Goal: Task Accomplishment & Management: Complete application form

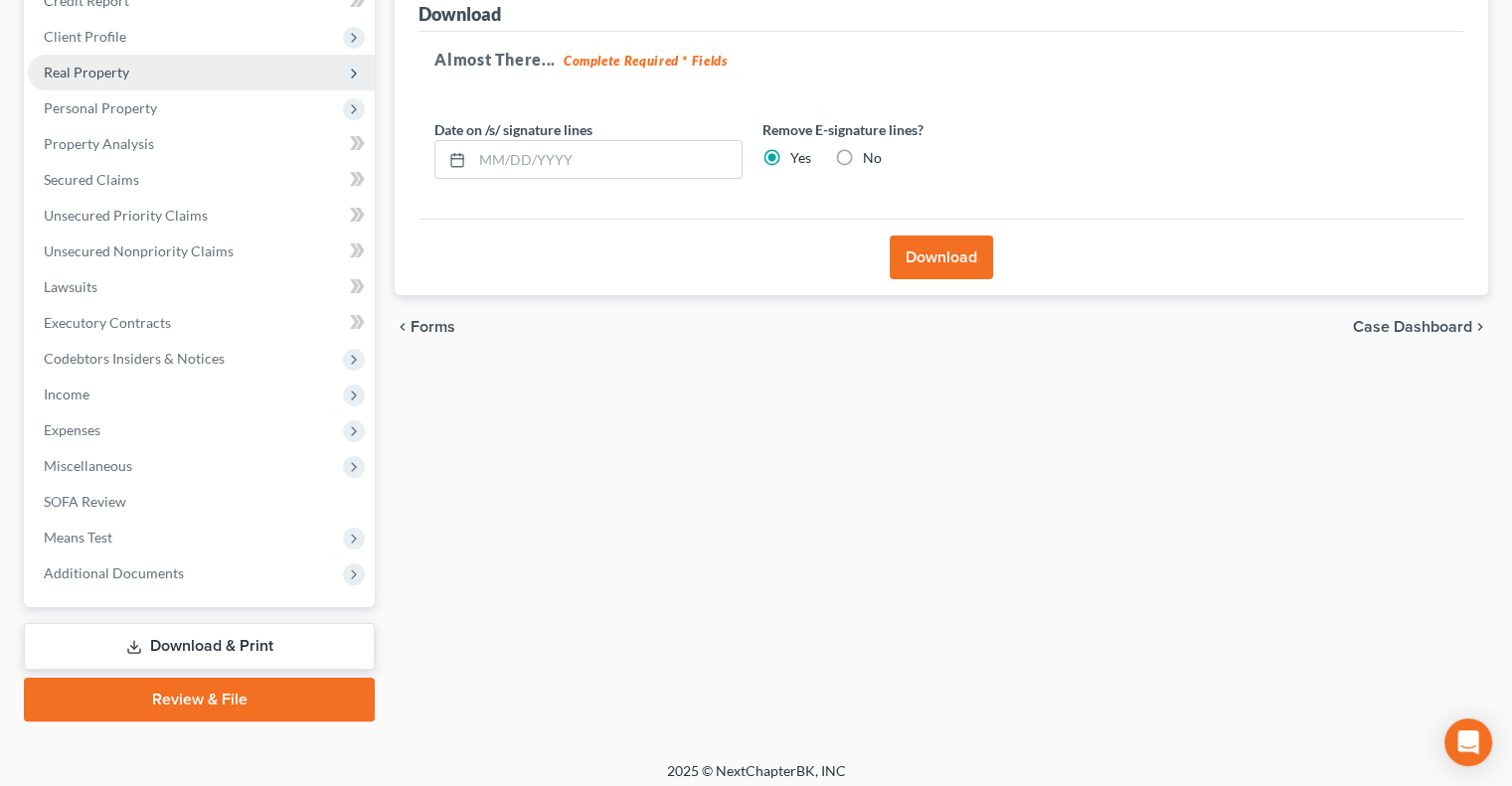
scroll to position [268, 0]
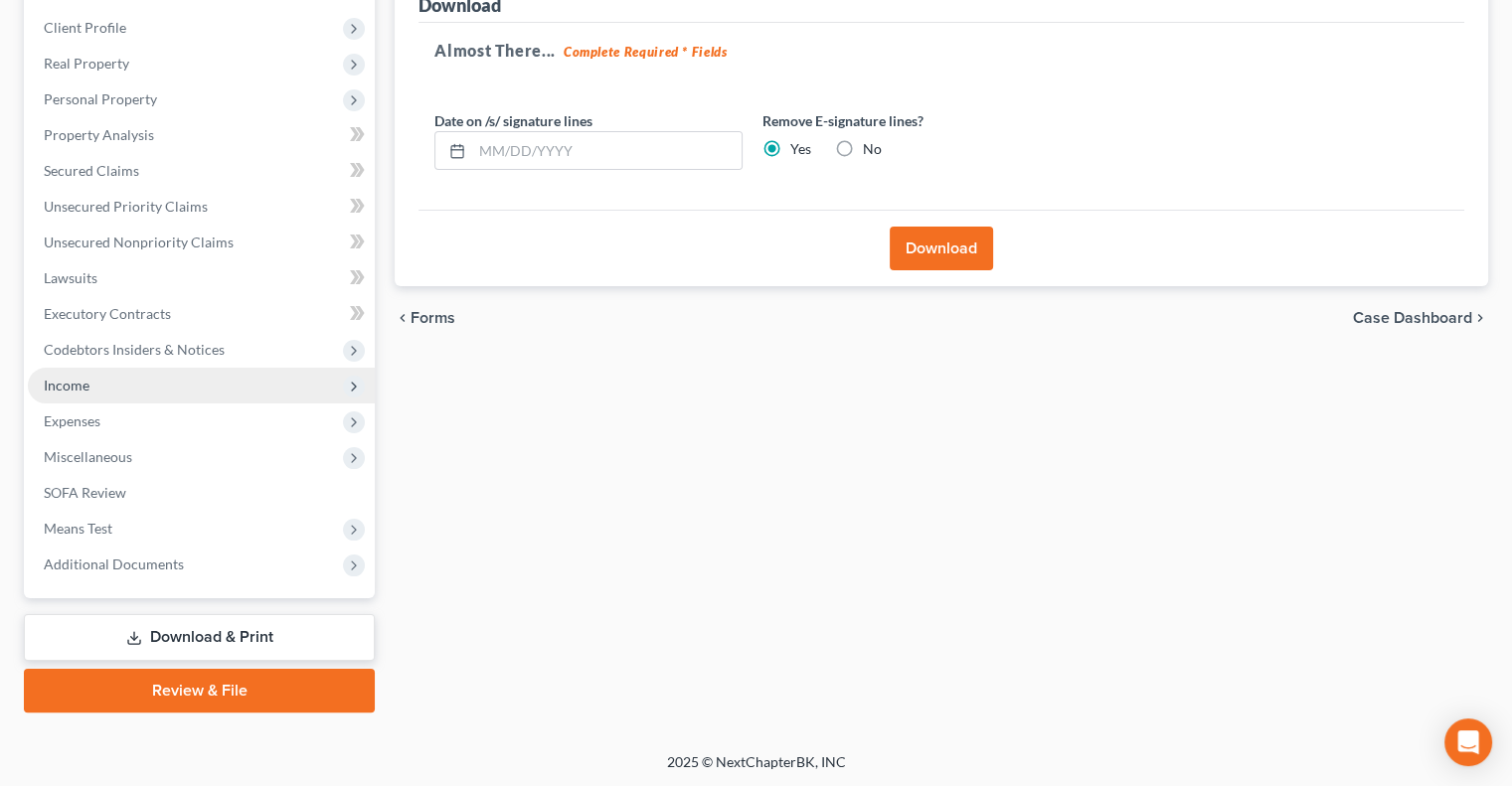
click at [102, 386] on span "Income" at bounding box center [201, 386] width 347 height 36
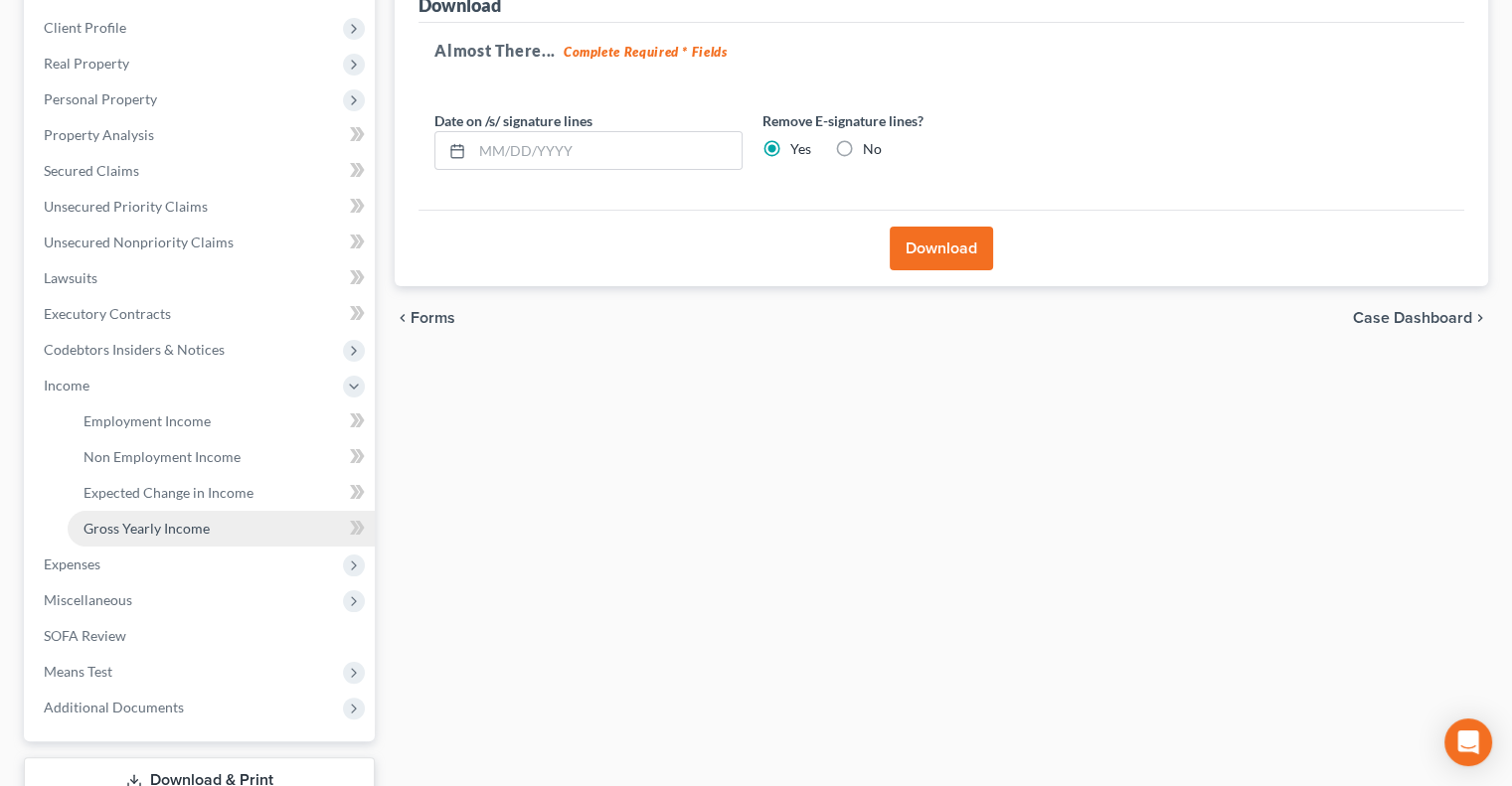
click at [148, 529] on span "Gross Yearly Income" at bounding box center [146, 528] width 126 height 17
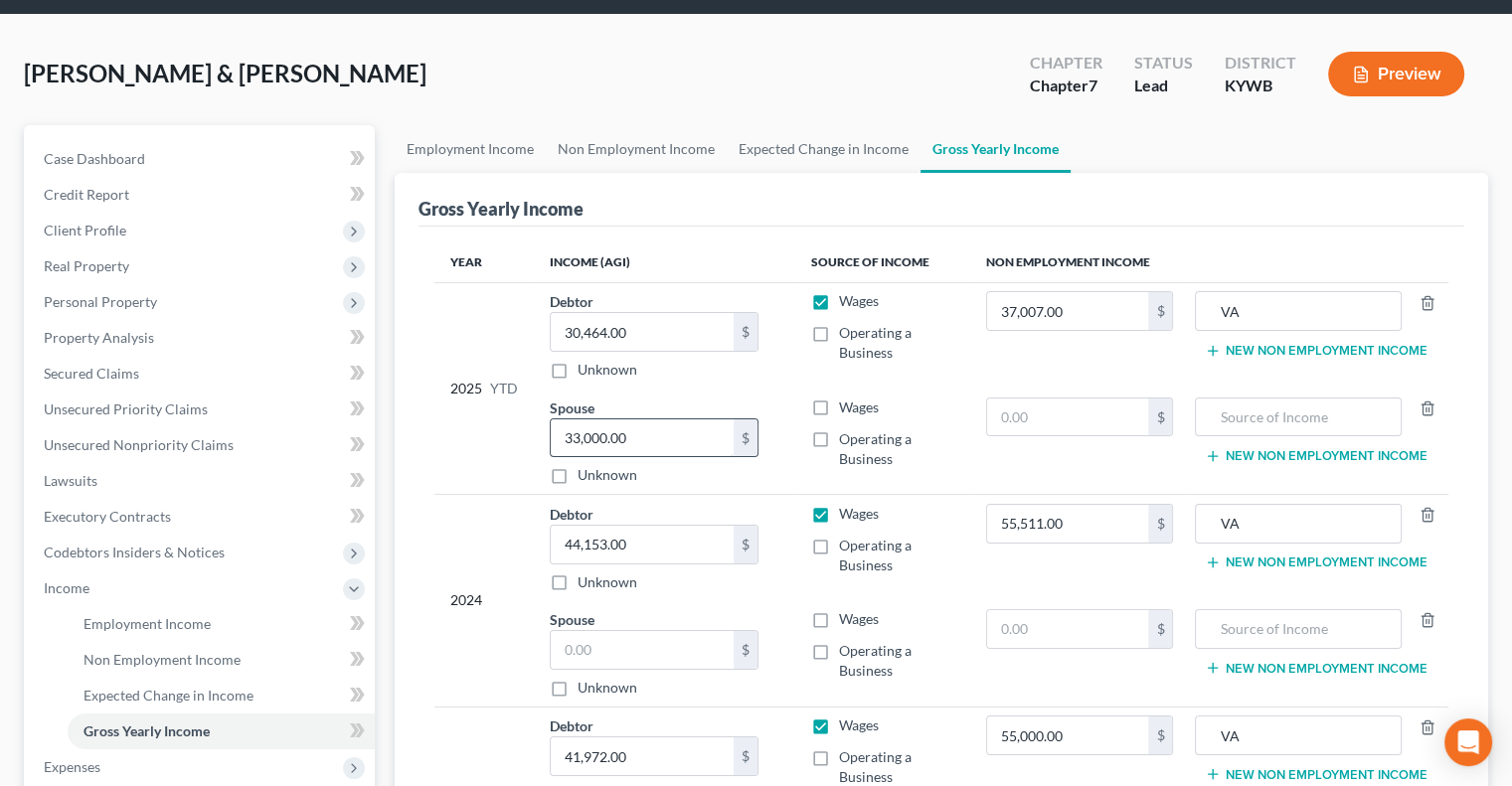
scroll to position [199, 0]
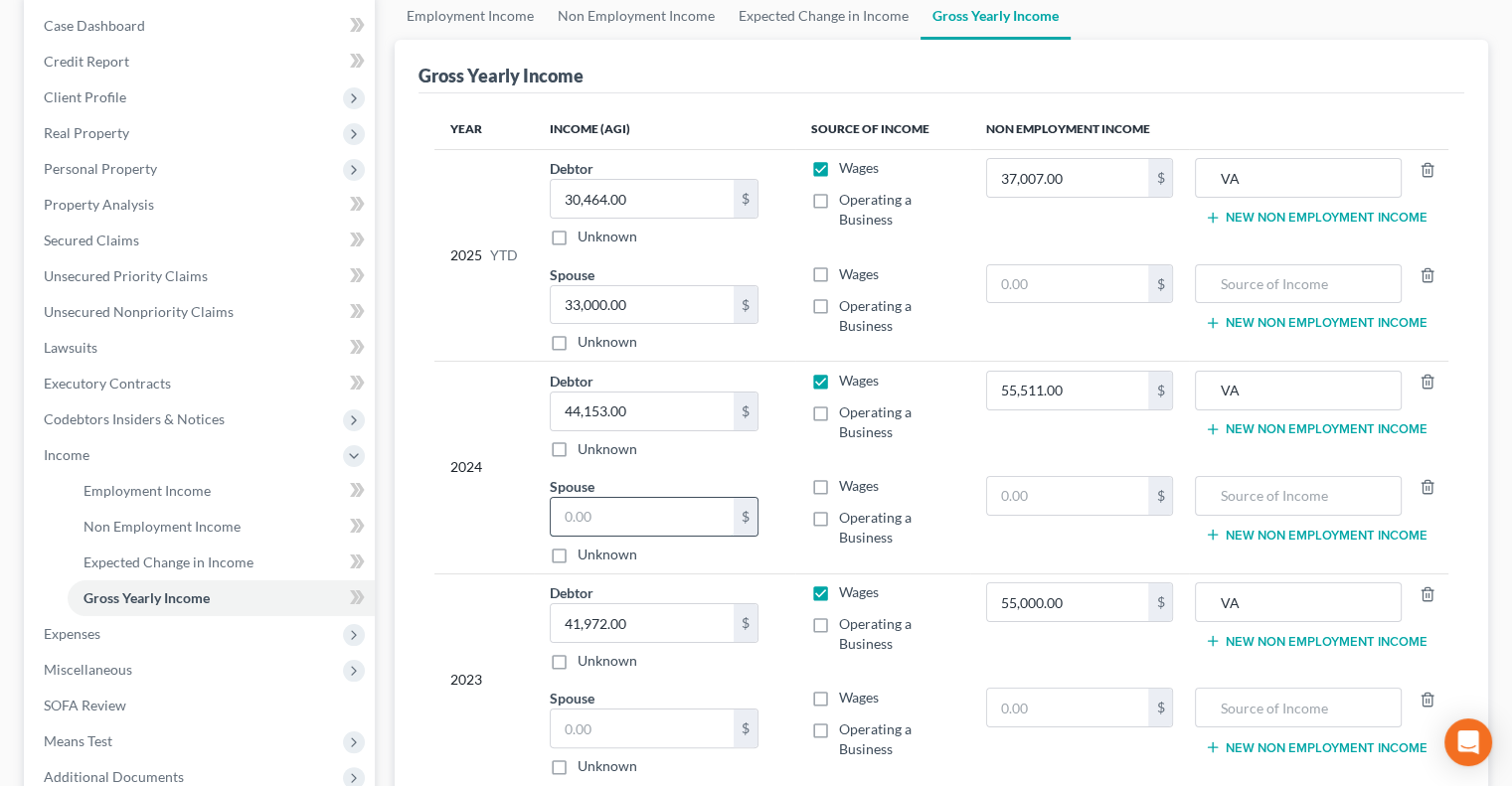
click at [600, 516] on input "text" at bounding box center [642, 517] width 183 height 38
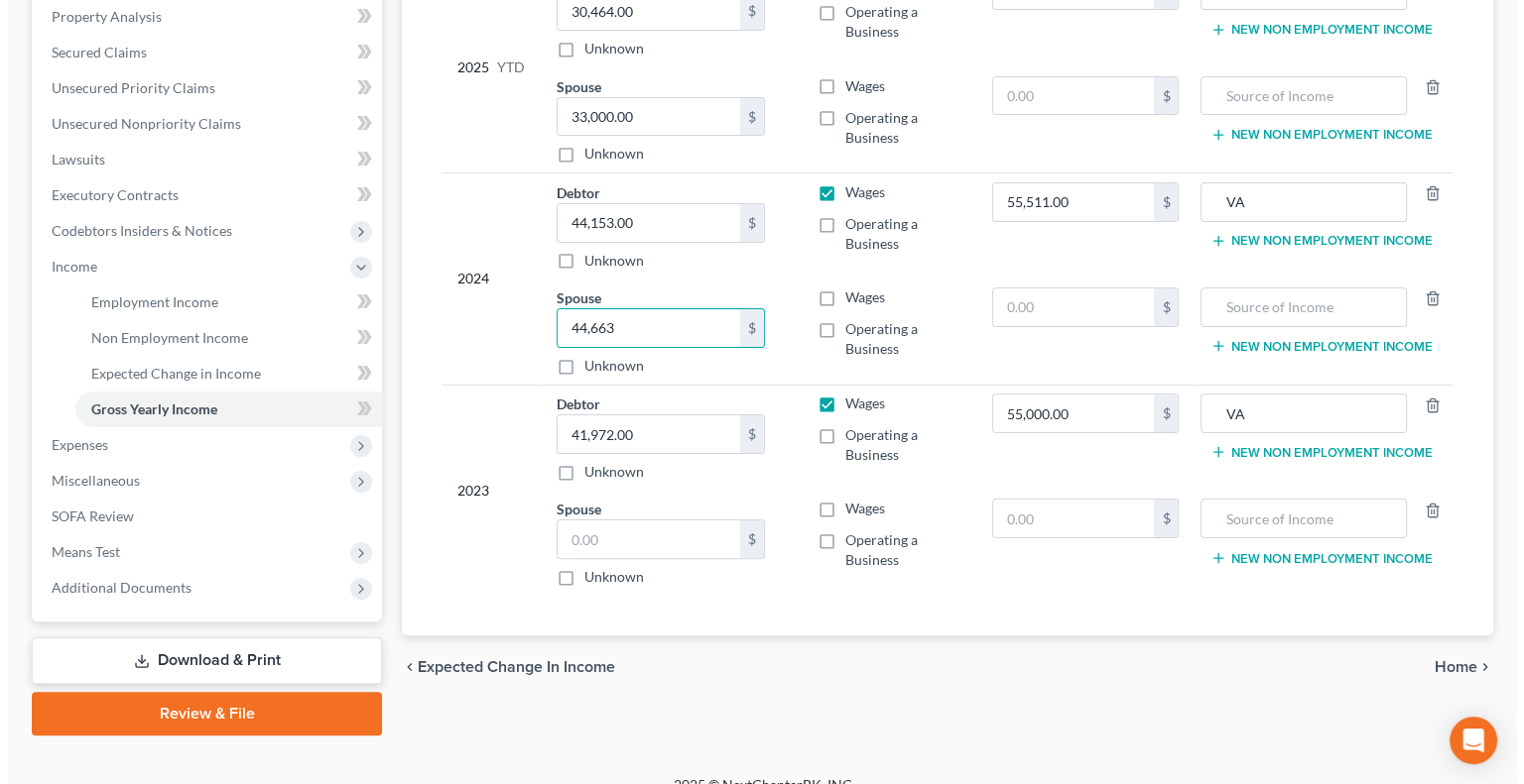
scroll to position [410, 0]
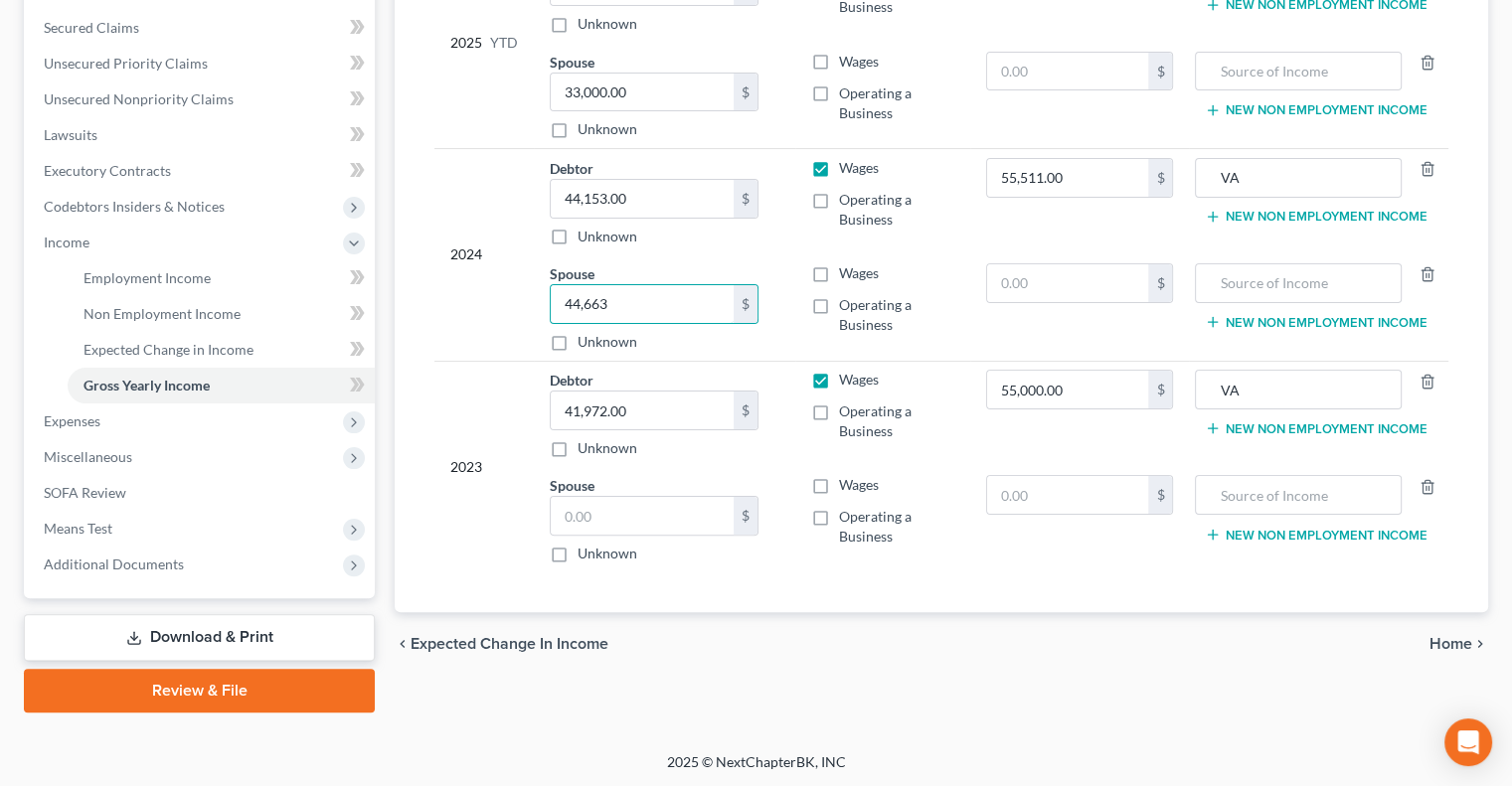
type input "44,663"
click at [211, 635] on link "Download & Print" at bounding box center [199, 637] width 351 height 47
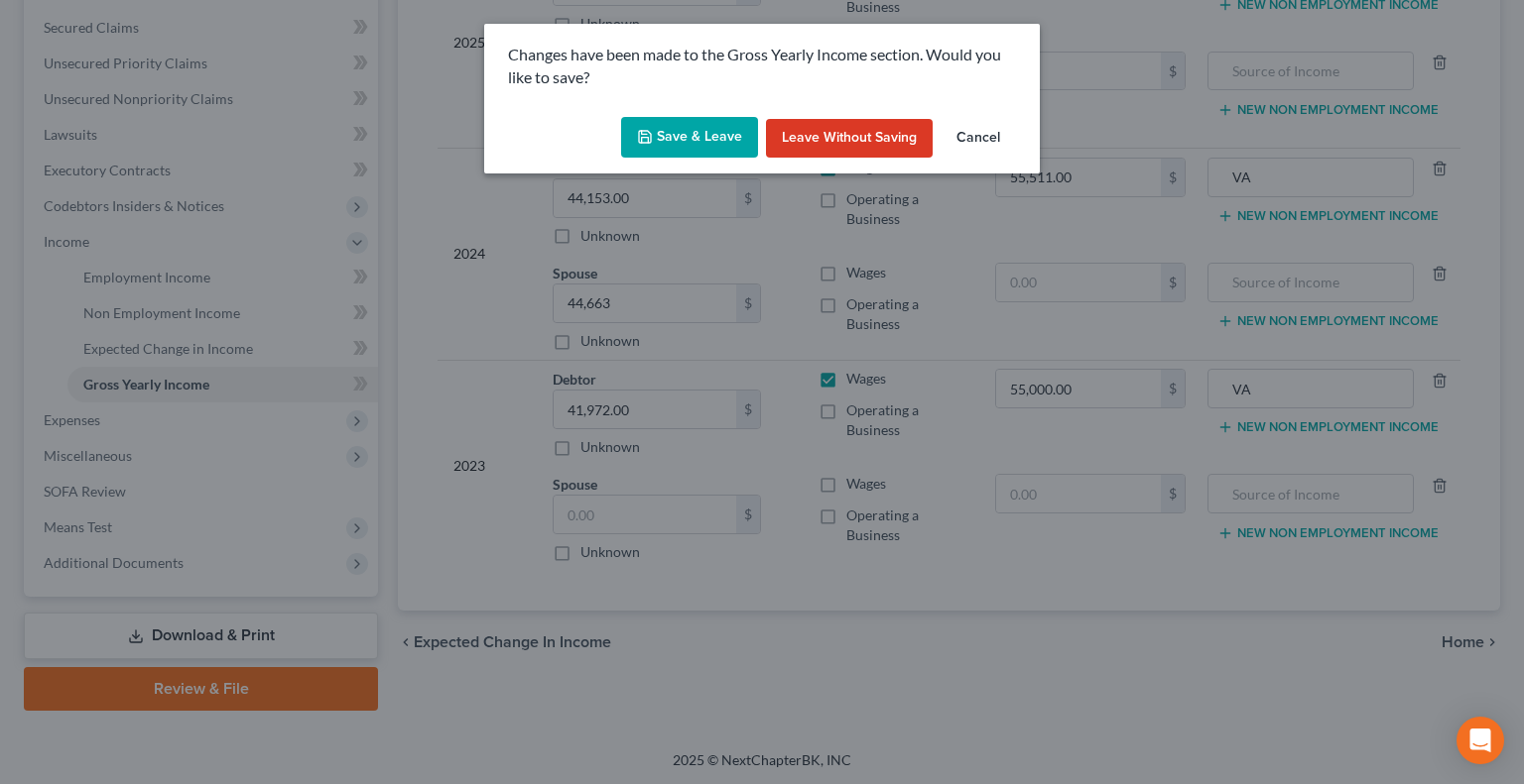
click at [684, 138] on button "Save & Leave" at bounding box center [689, 138] width 137 height 42
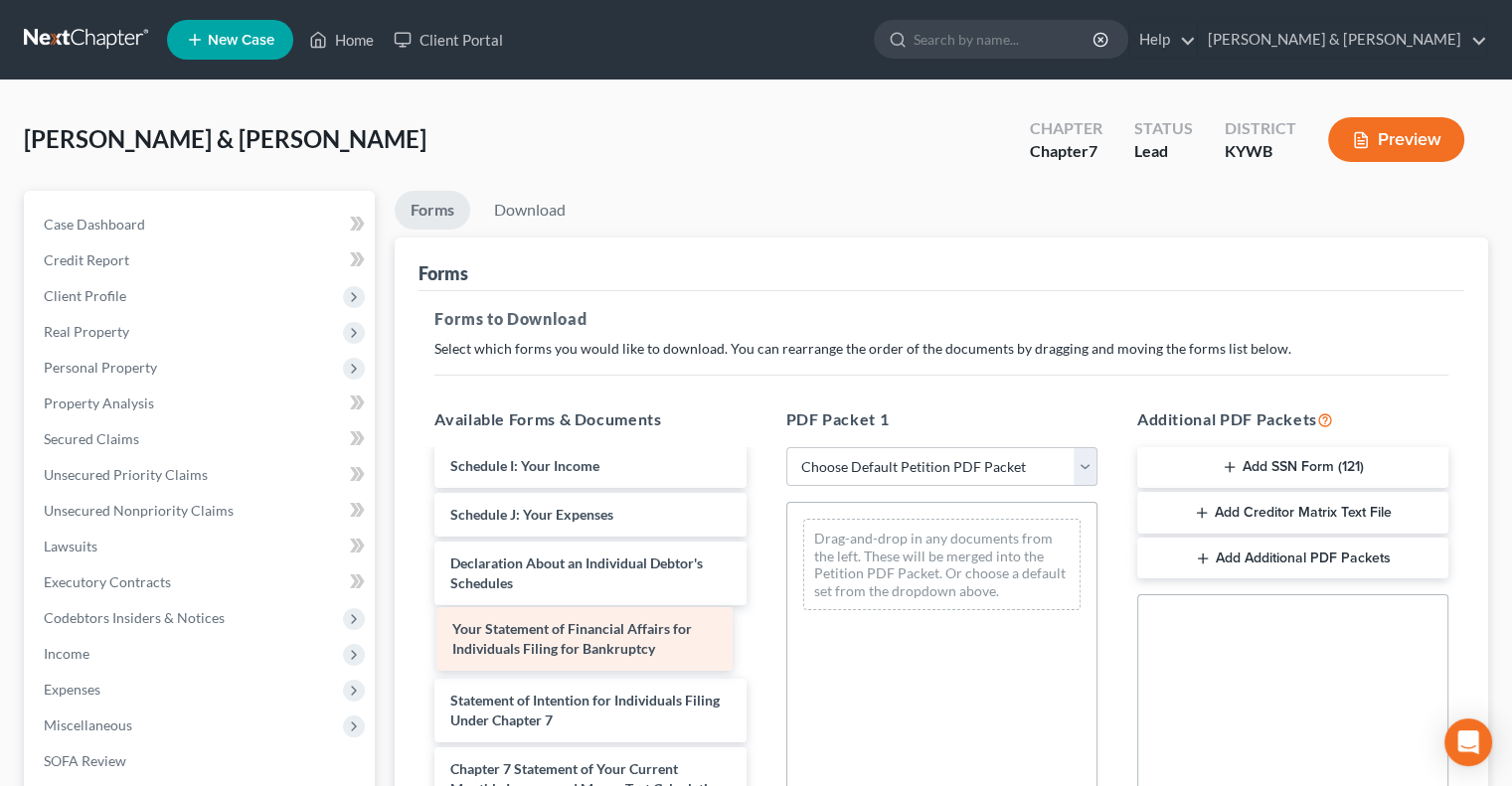
scroll to position [485, 0]
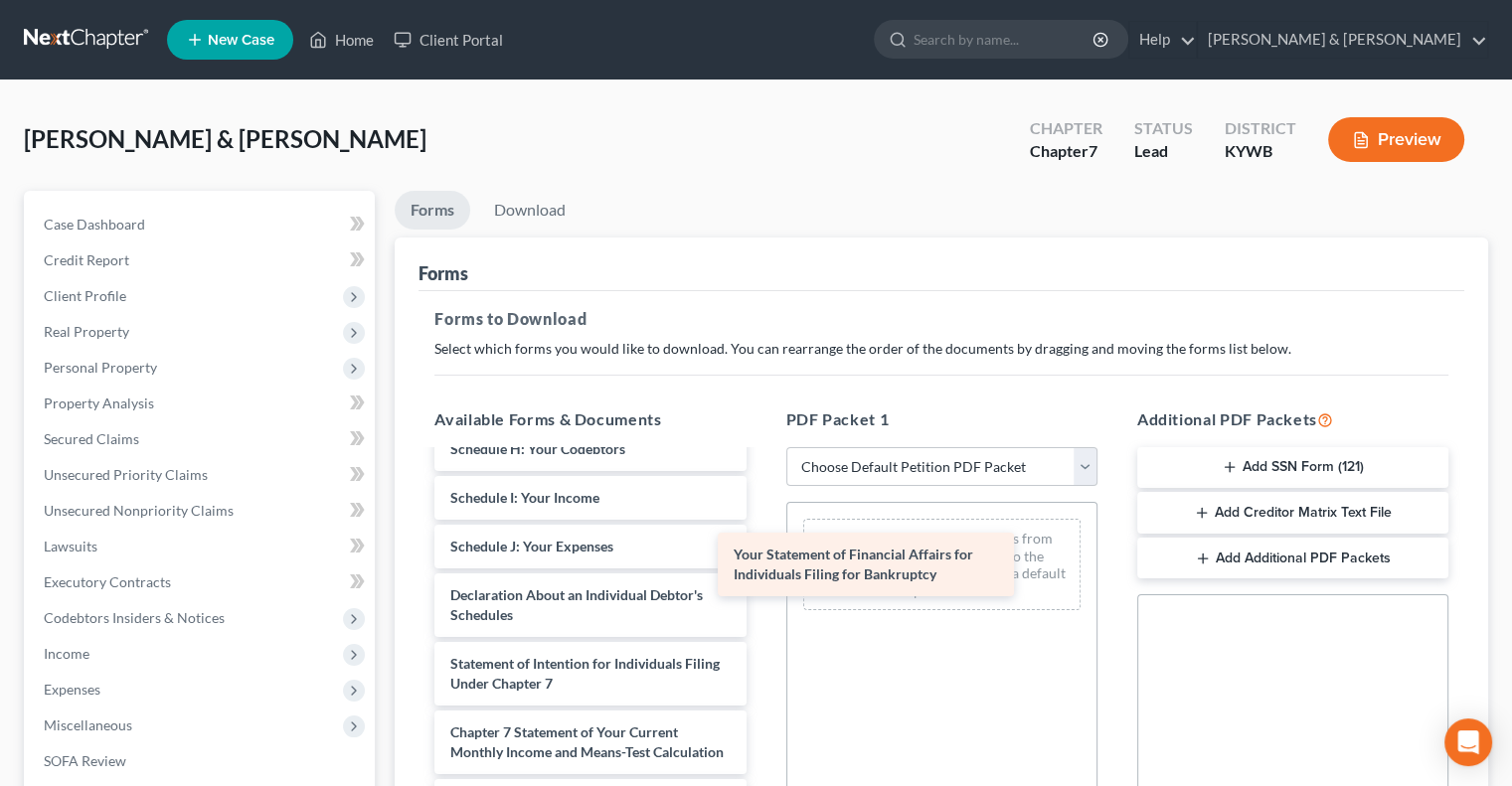
drag, startPoint x: 606, startPoint y: 622, endPoint x: 890, endPoint y: 547, distance: 293.2
click at [761, 547] on div "Your Statement of Financial Affairs for Individuals Filing for Bankruptcy Volun…" at bounding box center [589, 488] width 343 height 1002
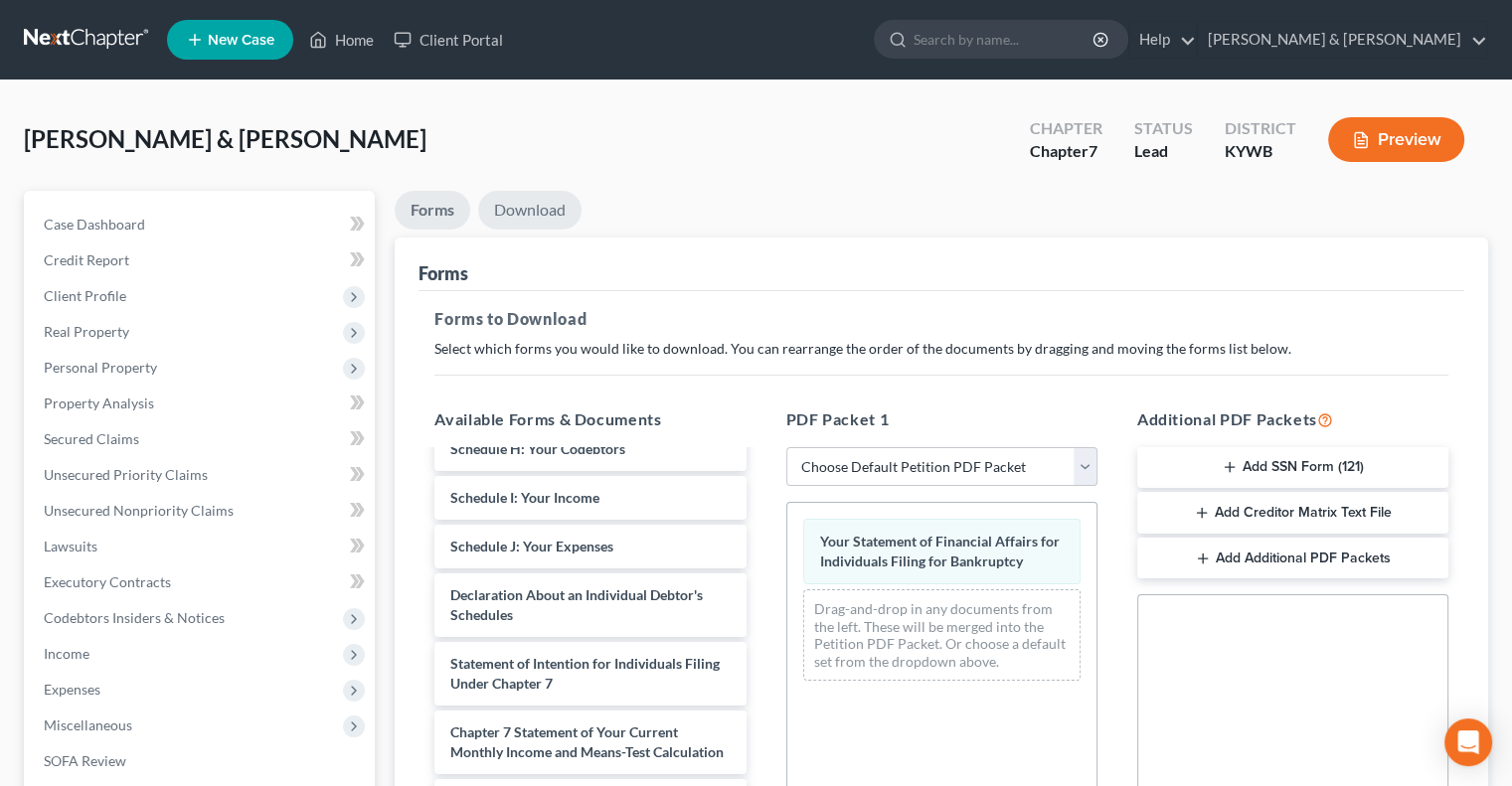
click at [528, 202] on link "Download" at bounding box center [529, 210] width 103 height 39
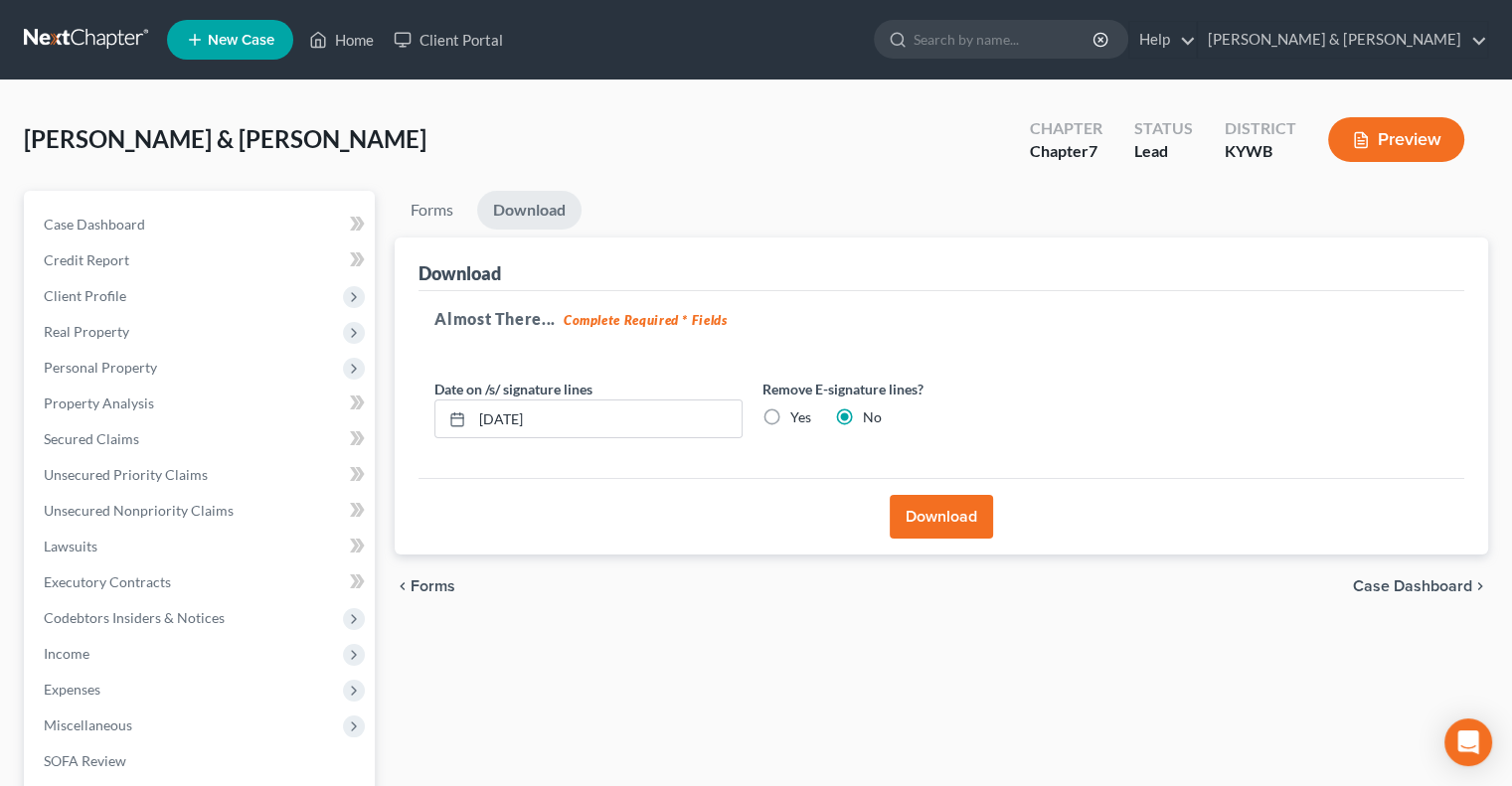
click at [790, 417] on label "Yes" at bounding box center [800, 418] width 21 height 20
click at [798, 417] on input "Yes" at bounding box center [804, 414] width 13 height 13
radio input "true"
radio input "false"
drag, startPoint x: 642, startPoint y: 428, endPoint x: 473, endPoint y: 414, distance: 169.5
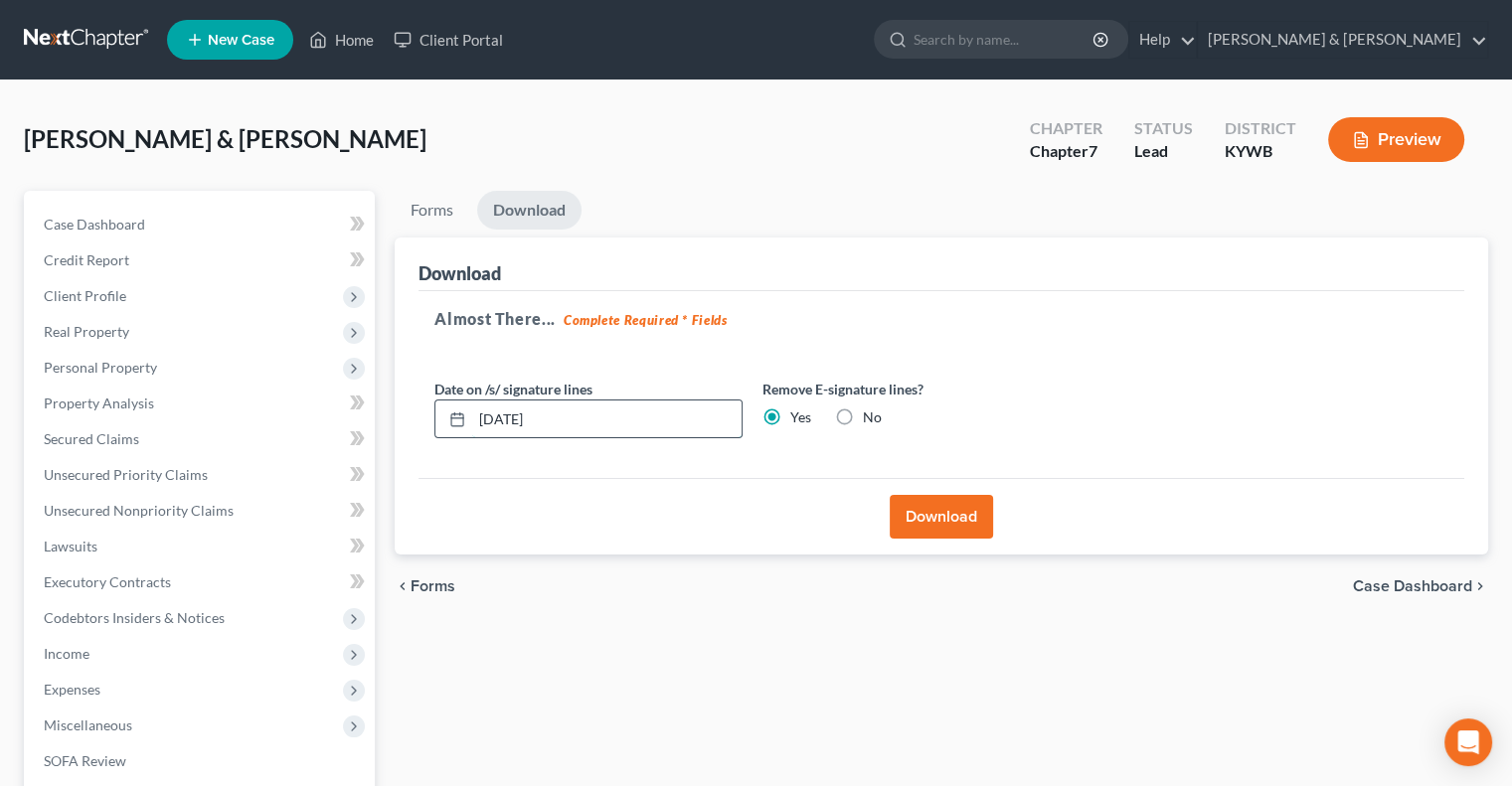
click at [468, 423] on div "[DATE]" at bounding box center [588, 420] width 308 height 40
click at [918, 514] on button "Download" at bounding box center [941, 517] width 103 height 44
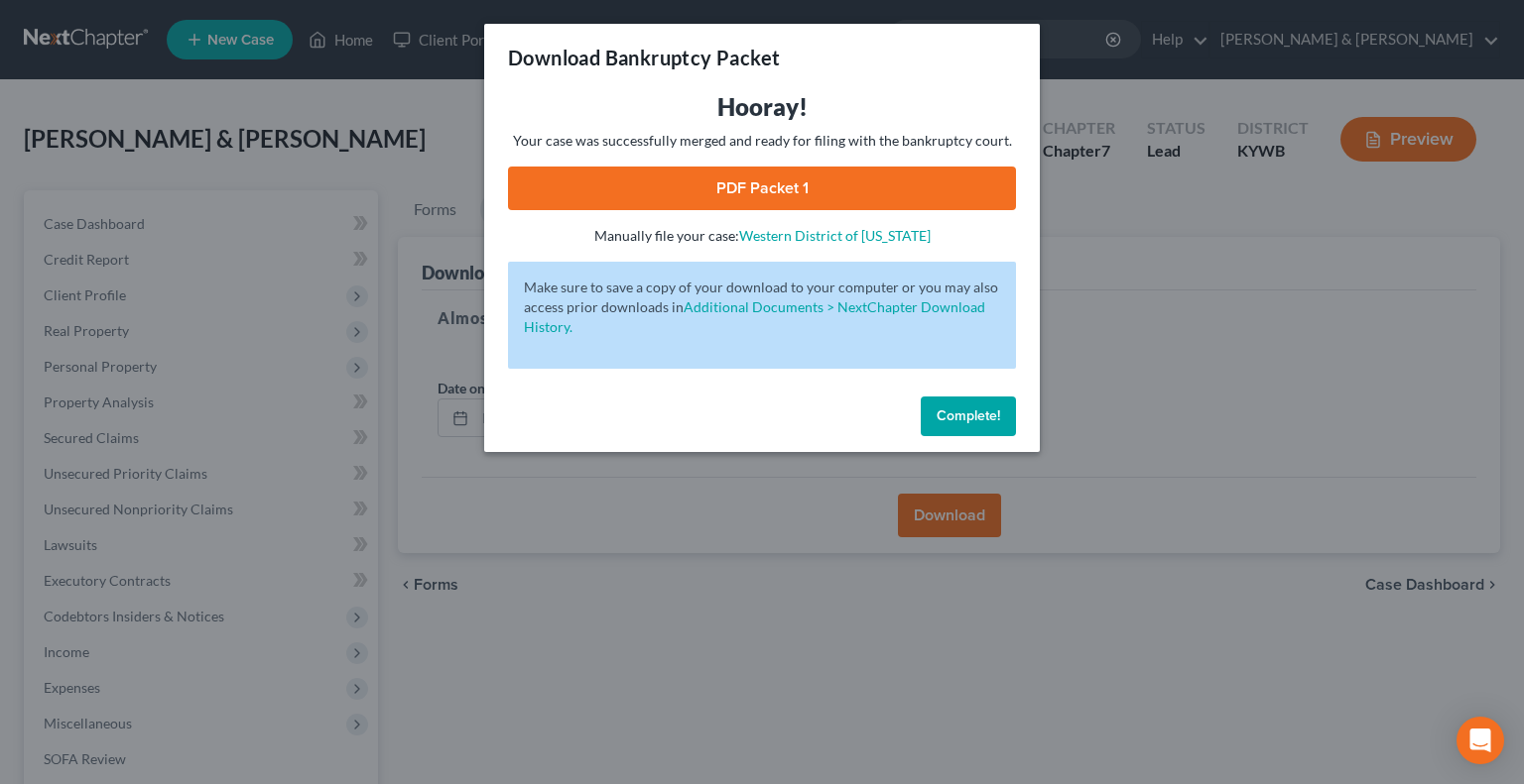
click at [795, 190] on link "PDF Packet 1" at bounding box center [762, 189] width 508 height 44
drag, startPoint x: 999, startPoint y: 406, endPoint x: 980, endPoint y: 402, distance: 19.4
click at [999, 406] on button "Complete!" at bounding box center [967, 417] width 95 height 40
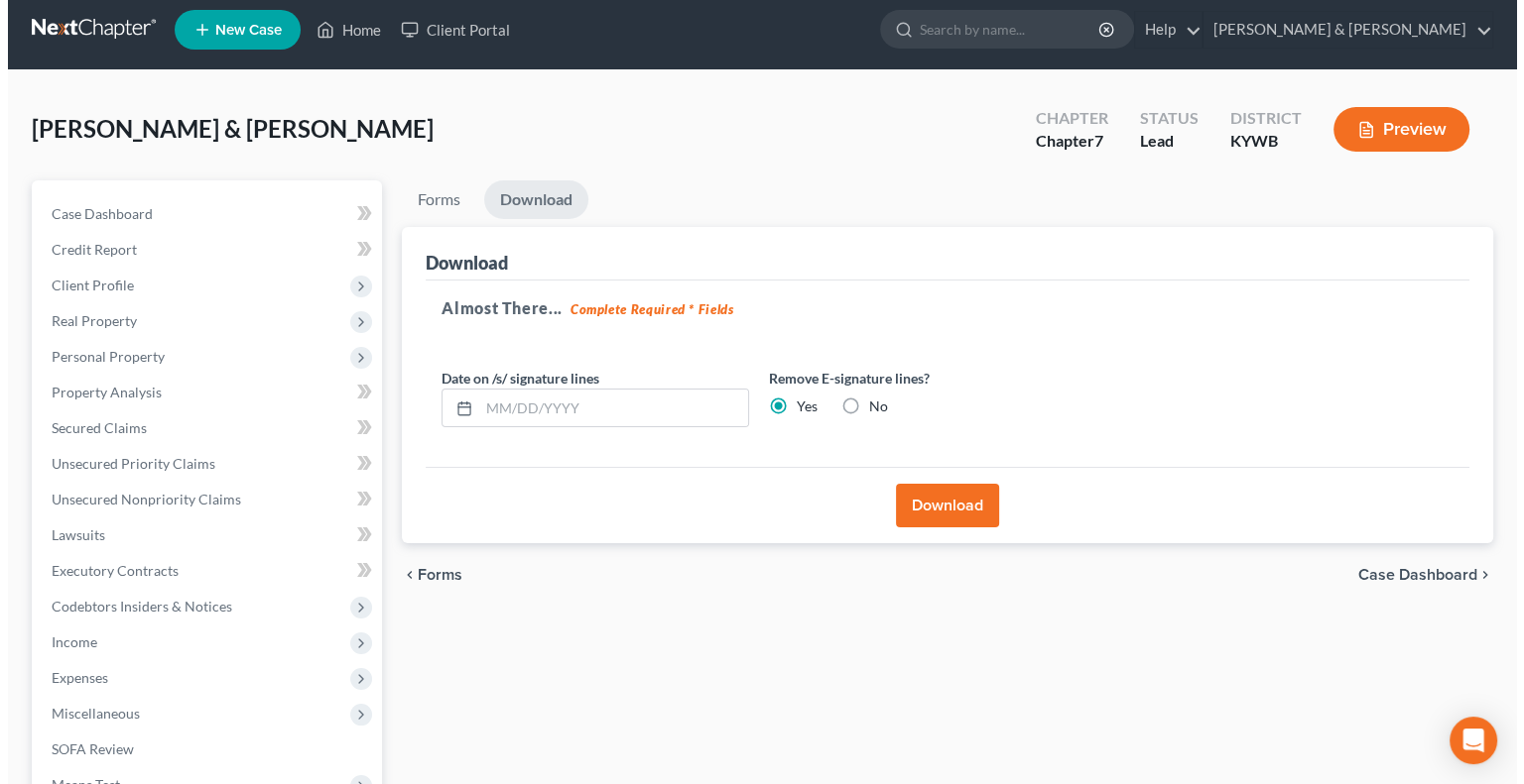
scroll to position [0, 0]
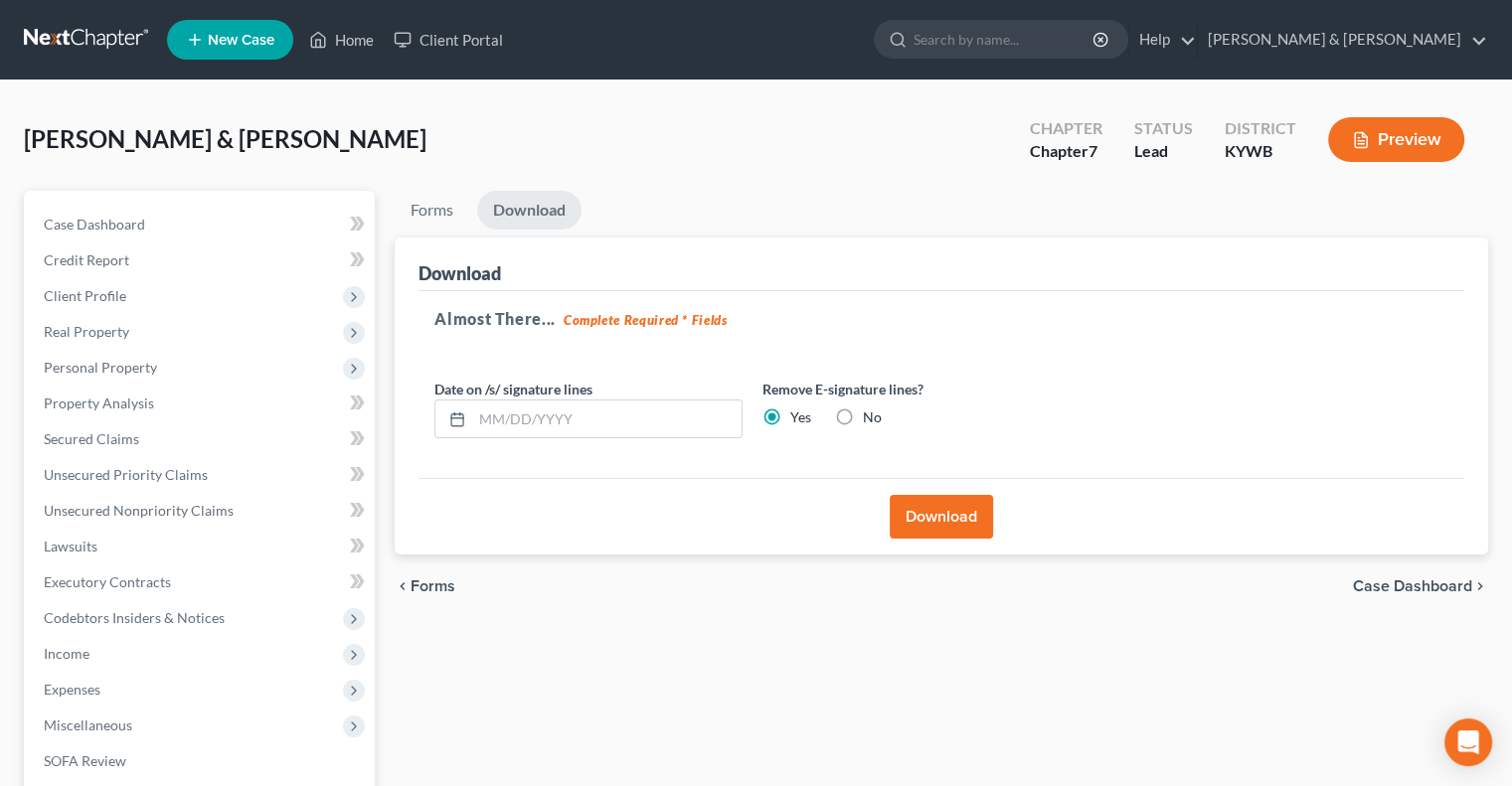
click at [1375, 131] on button "Preview" at bounding box center [1396, 139] width 136 height 45
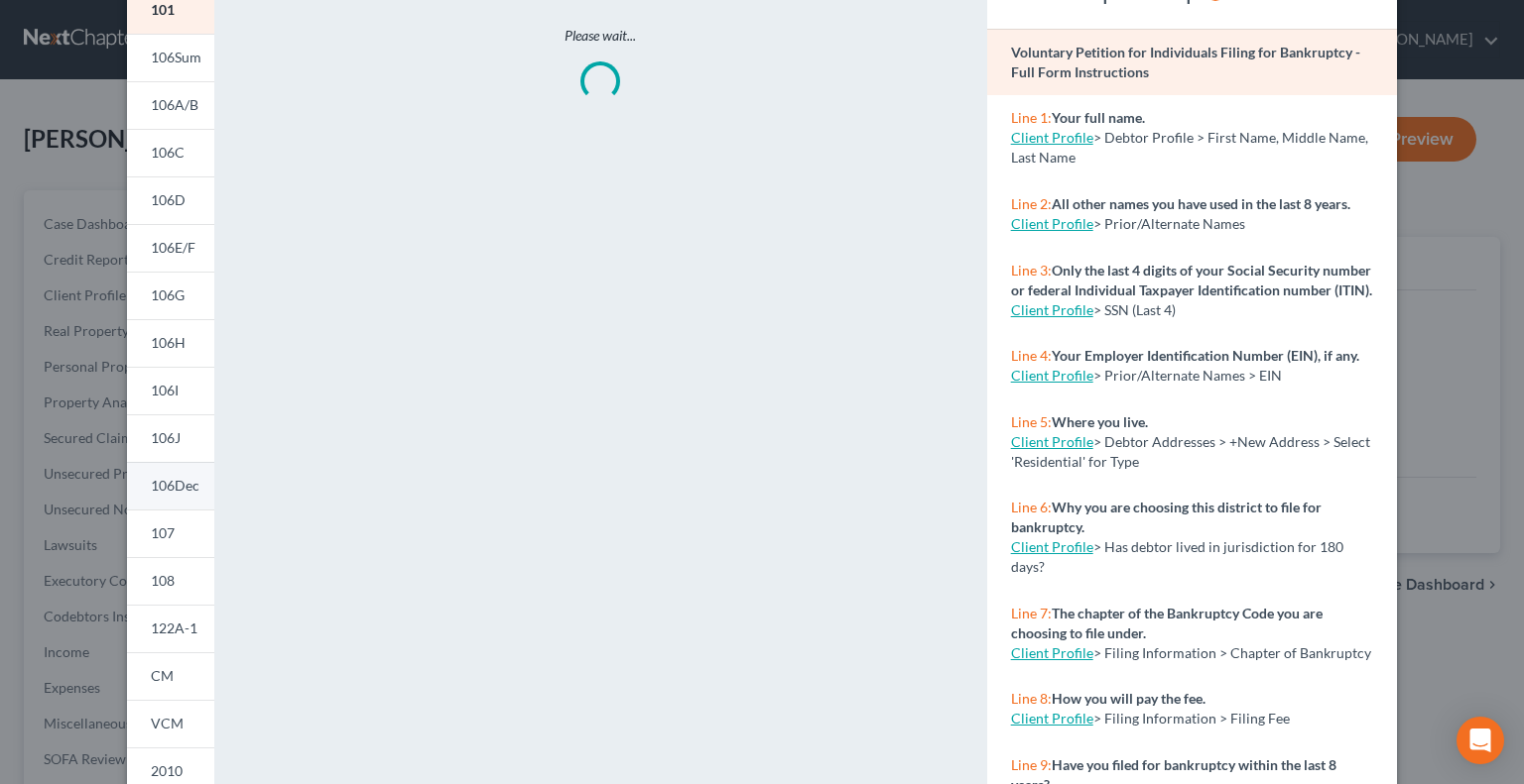
scroll to position [314, 0]
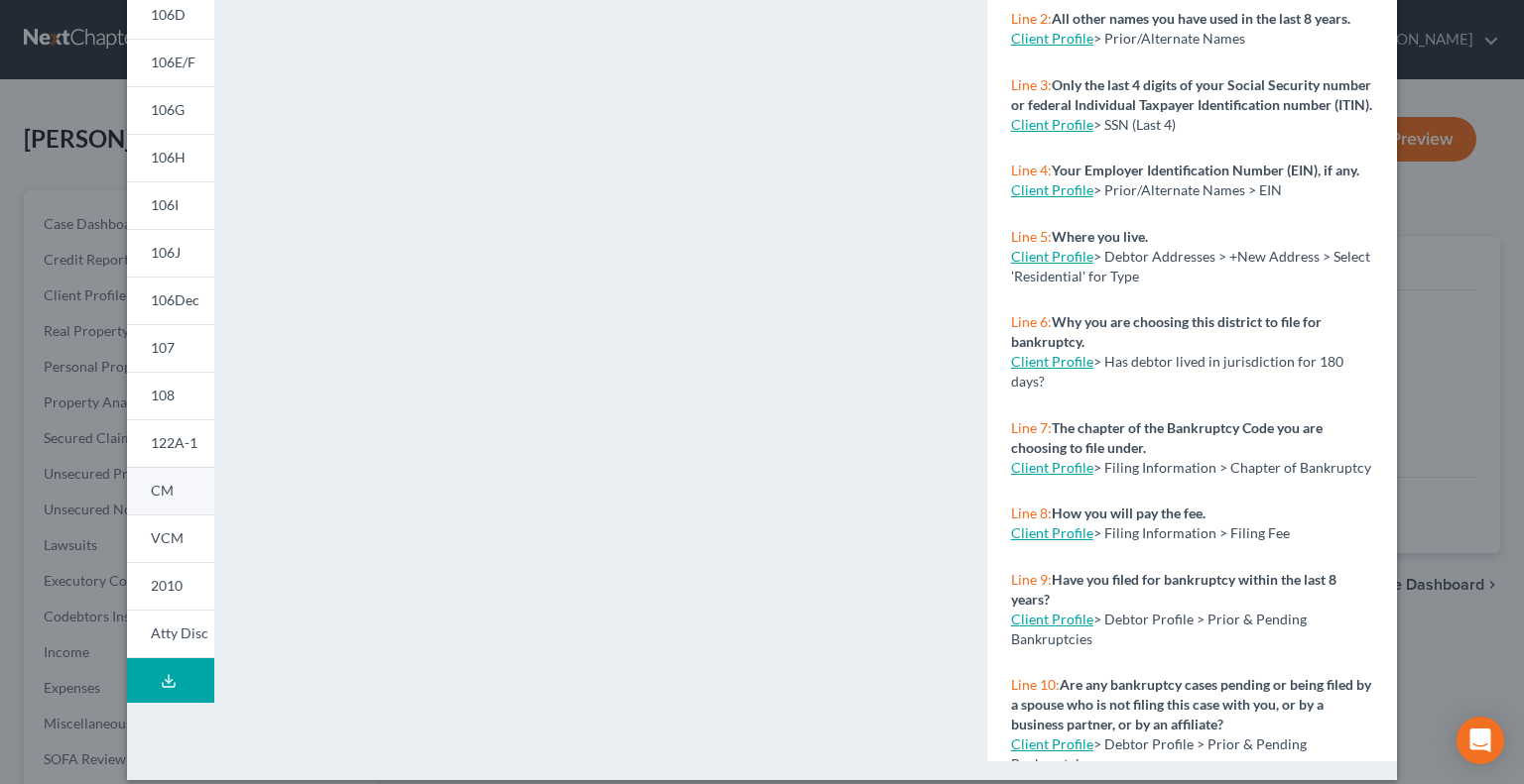
click at [178, 479] on link "CM" at bounding box center [170, 491] width 87 height 48
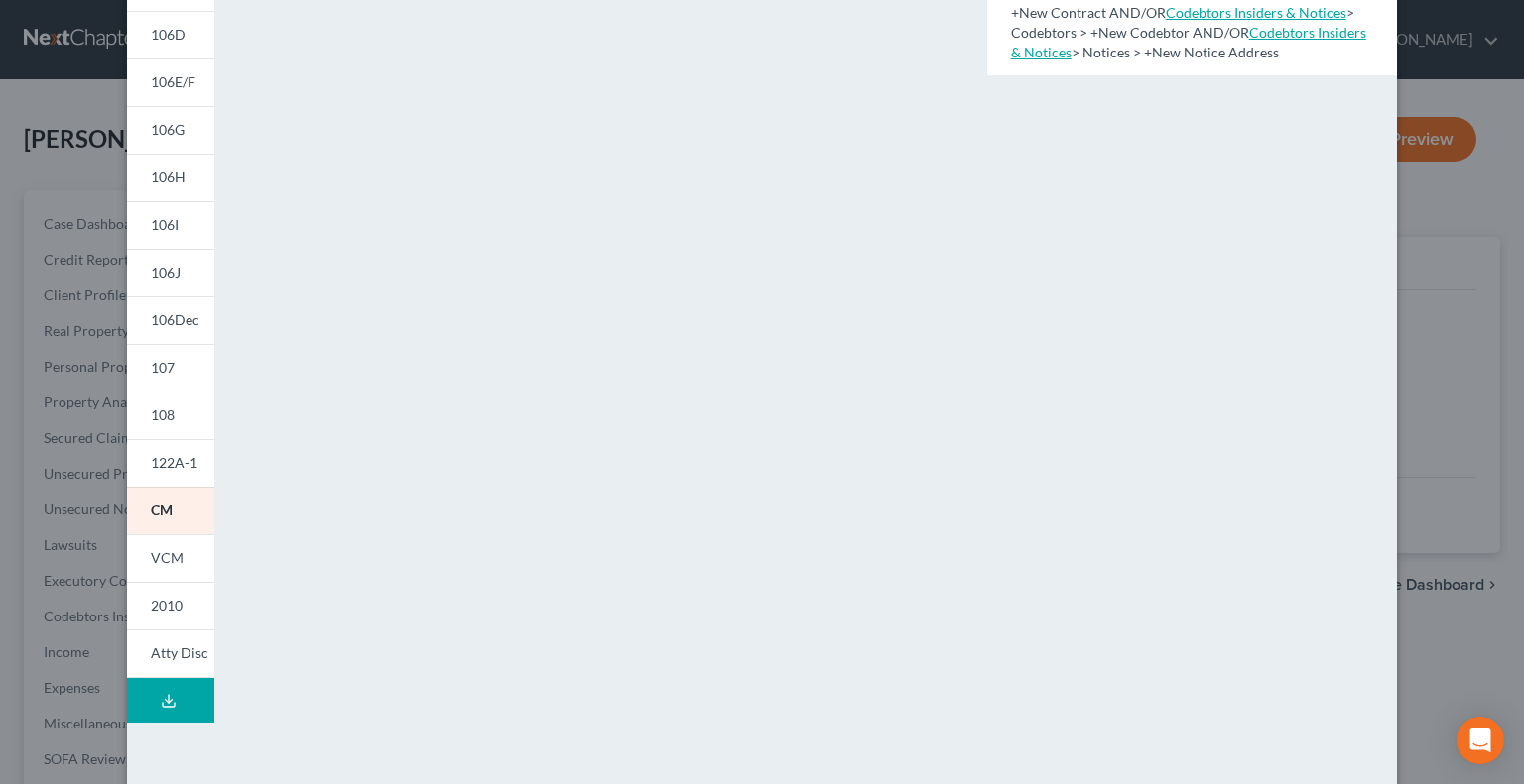
scroll to position [297, 0]
click at [181, 454] on span "122A-1" at bounding box center [174, 459] width 47 height 17
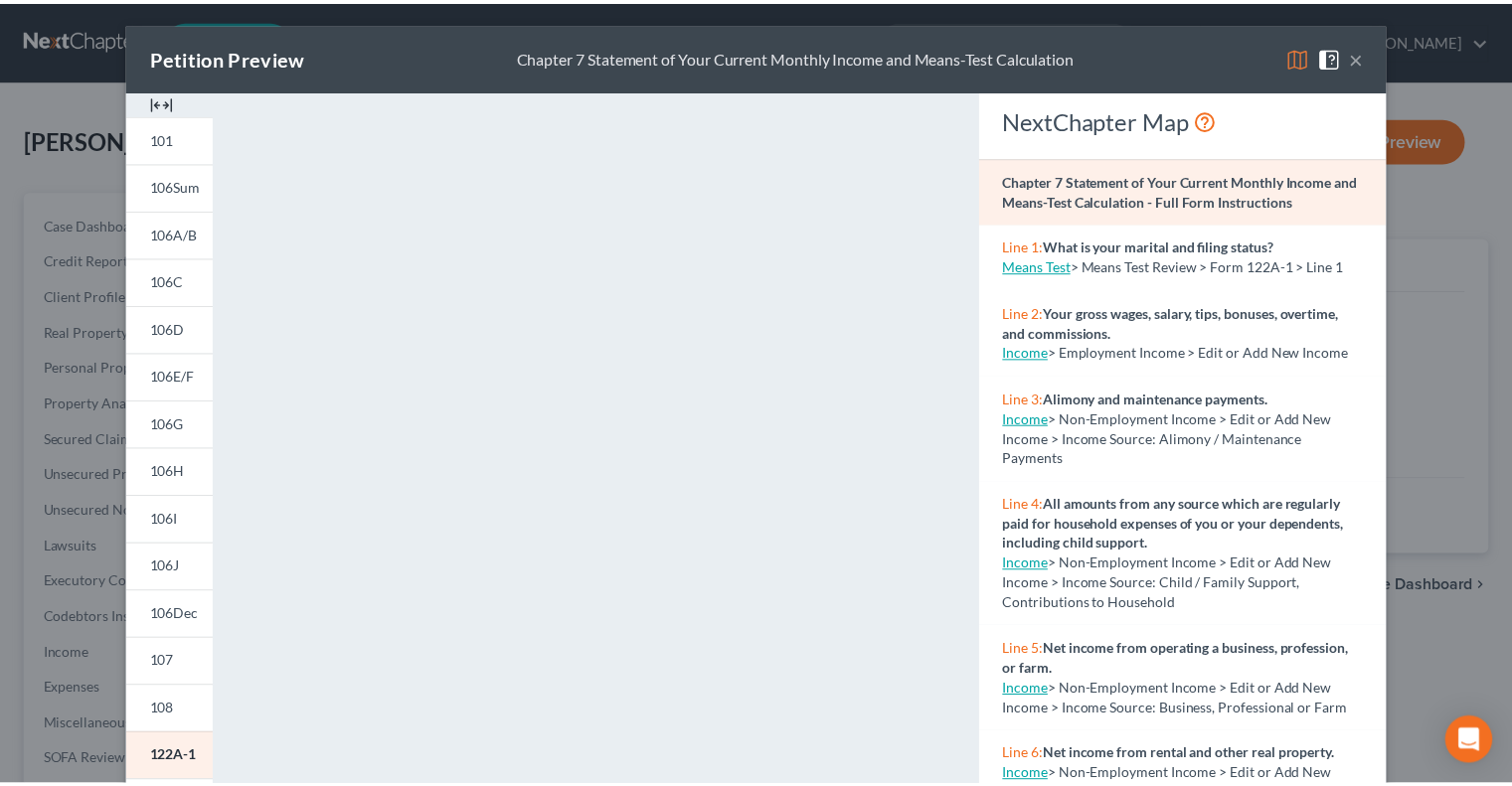
scroll to position [0, 0]
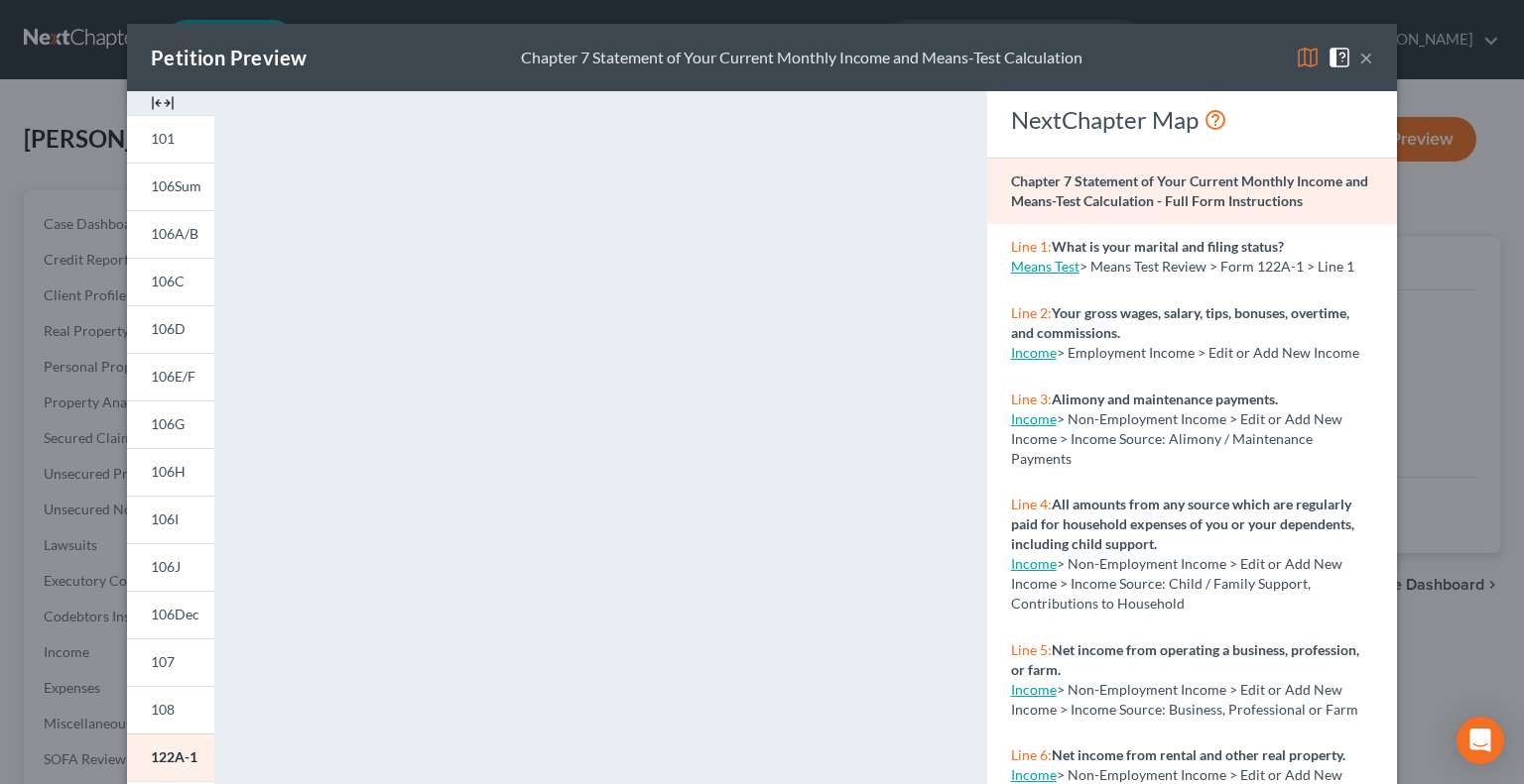
click at [1300, 50] on img at bounding box center [1307, 58] width 24 height 24
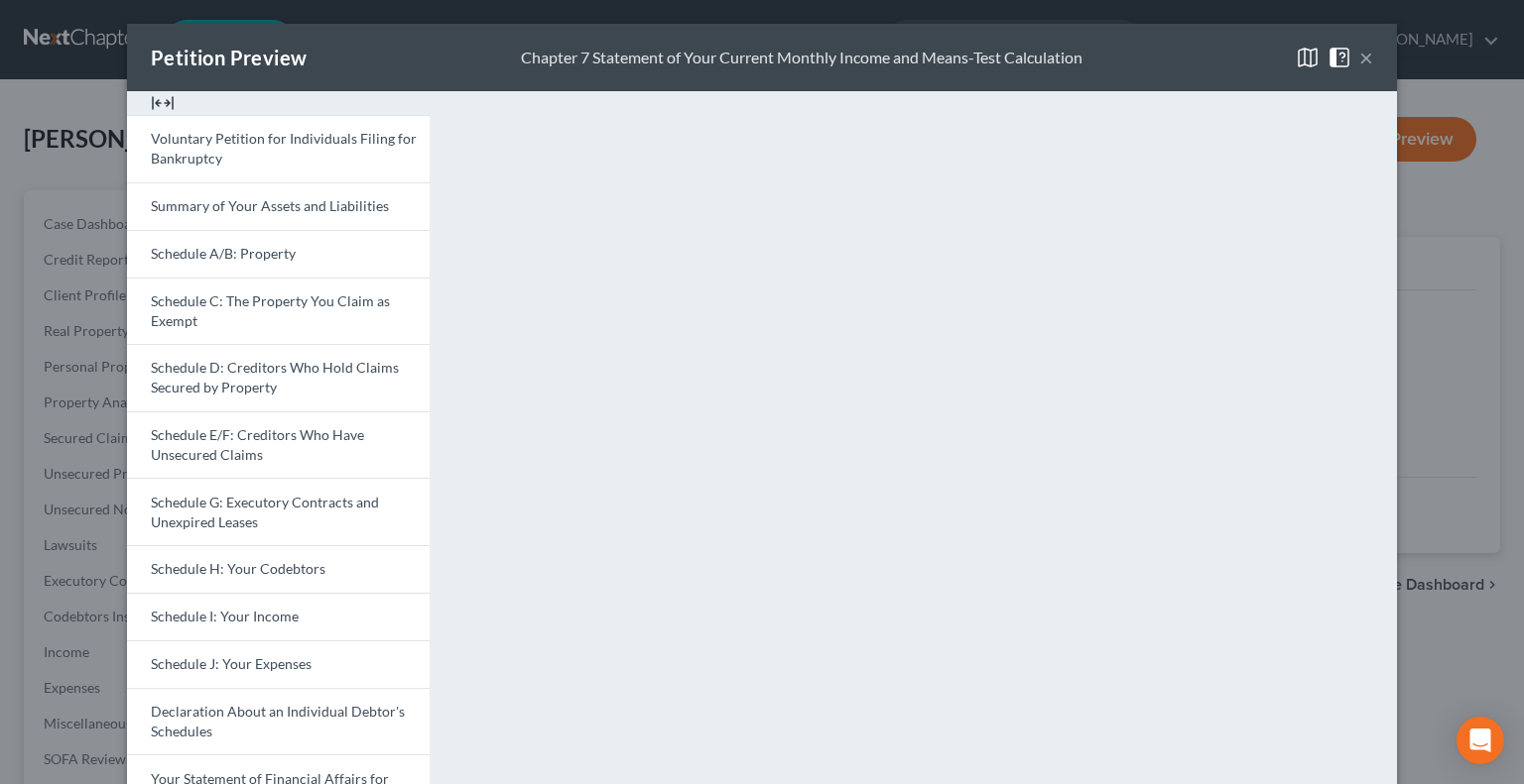
click at [1364, 59] on button "×" at bounding box center [1366, 58] width 14 height 24
